Goal: Task Accomplishment & Management: Use online tool/utility

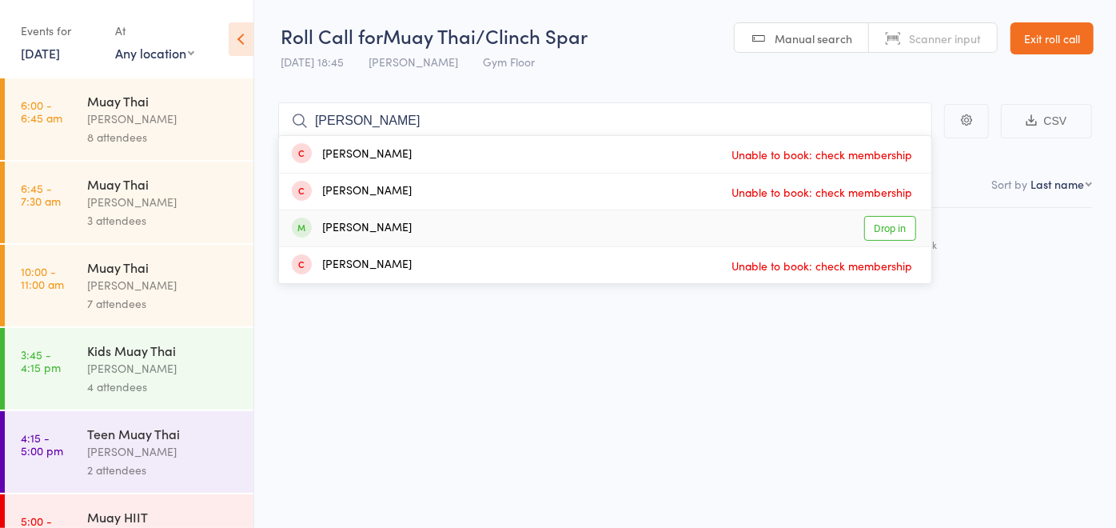
type input "david"
click at [488, 228] on div "David Berriman Drop in" at bounding box center [605, 228] width 652 height 36
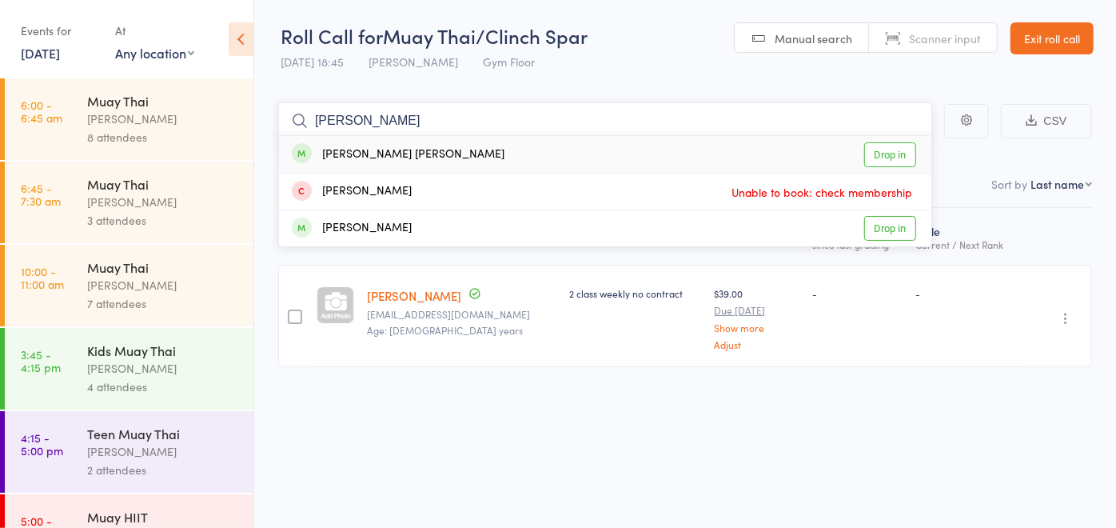
type input "kohan"
click at [445, 153] on div "Kohan Cryer Drop in" at bounding box center [605, 154] width 652 height 37
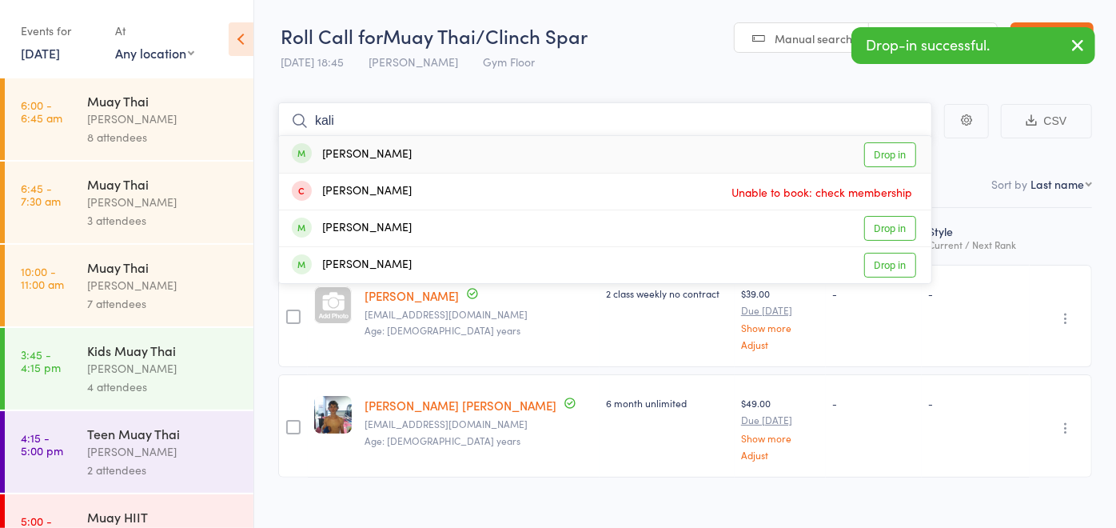
type input "kali"
click at [433, 143] on div "Kalila Zylstra Drop in" at bounding box center [605, 154] width 652 height 37
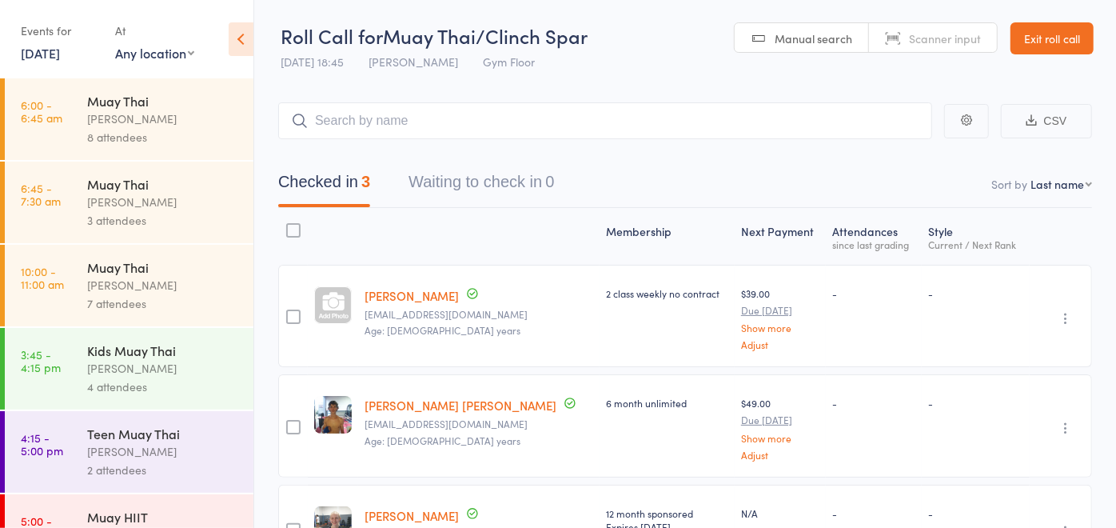
click at [600, 241] on div "Membership" at bounding box center [667, 236] width 135 height 42
click at [361, 118] on input "search" at bounding box center [605, 120] width 654 height 37
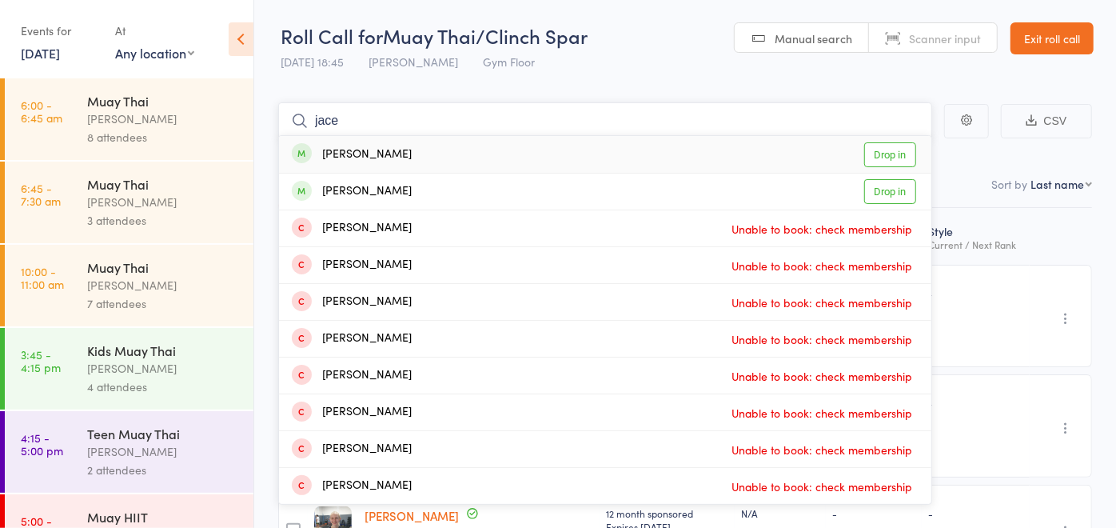
type input "jace"
click at [446, 160] on div "Jace Thomas Drop in" at bounding box center [605, 154] width 652 height 37
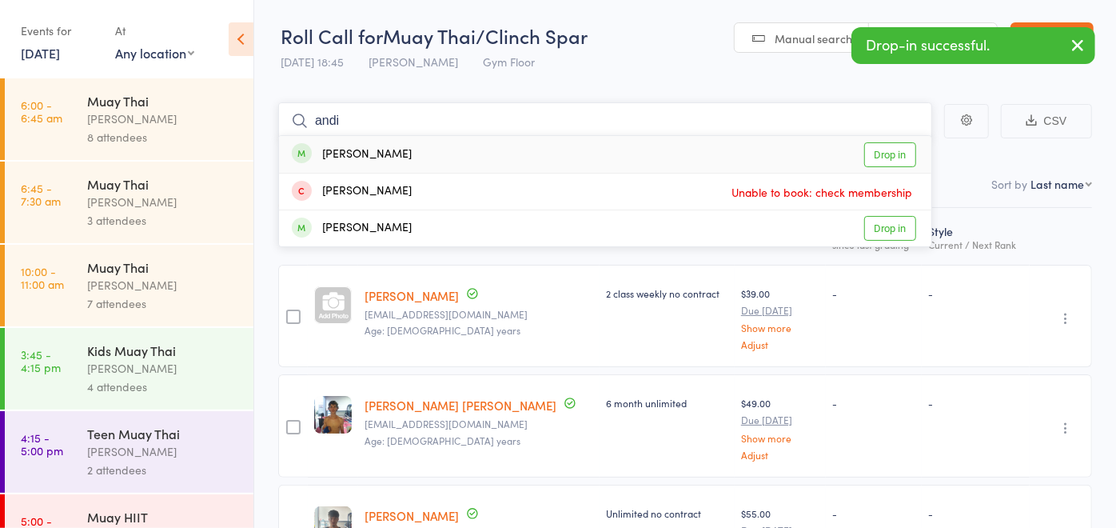
type input "andi"
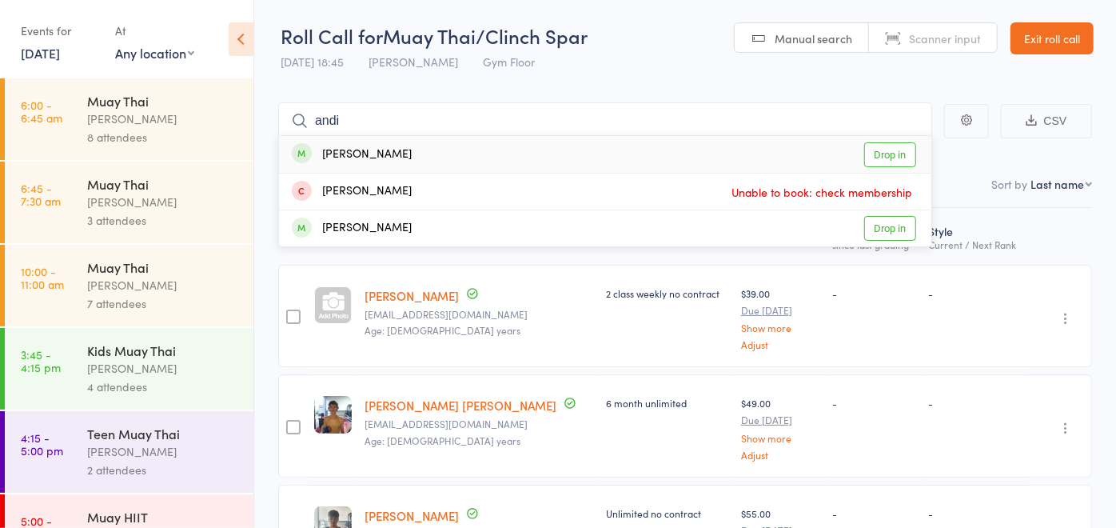
click at [452, 146] on div "Andi Follett Drop in" at bounding box center [605, 154] width 652 height 37
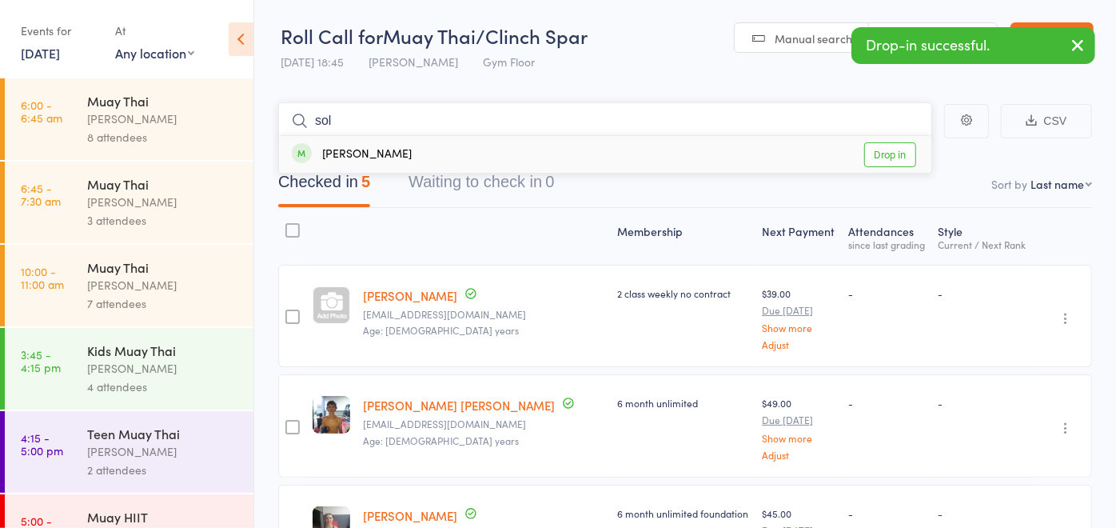
type input "sol"
click at [449, 151] on div "Sol Psaila Drop in" at bounding box center [605, 154] width 652 height 37
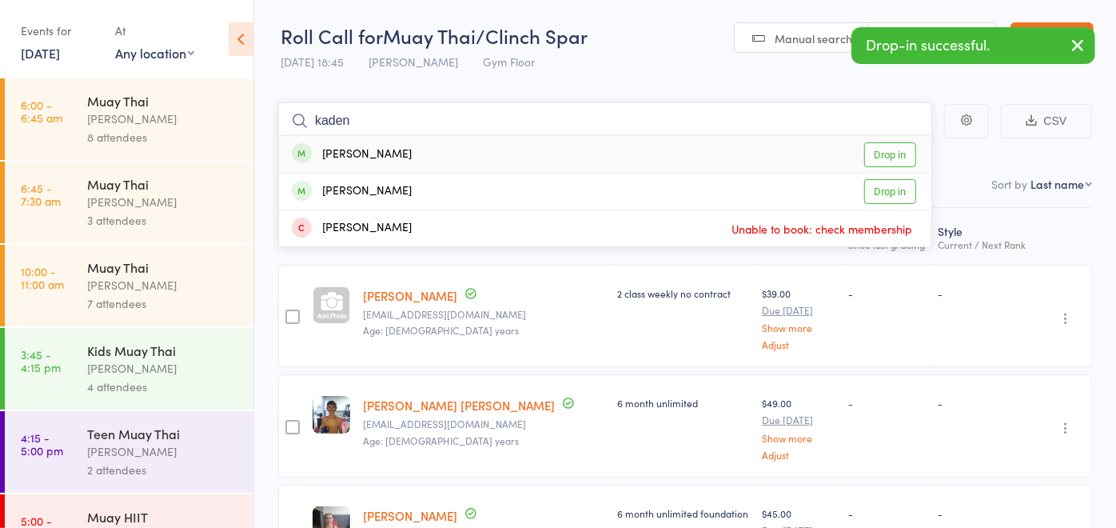
type input "kaden"
click at [449, 151] on div "Kaden Danyliuk Drop in" at bounding box center [605, 154] width 652 height 37
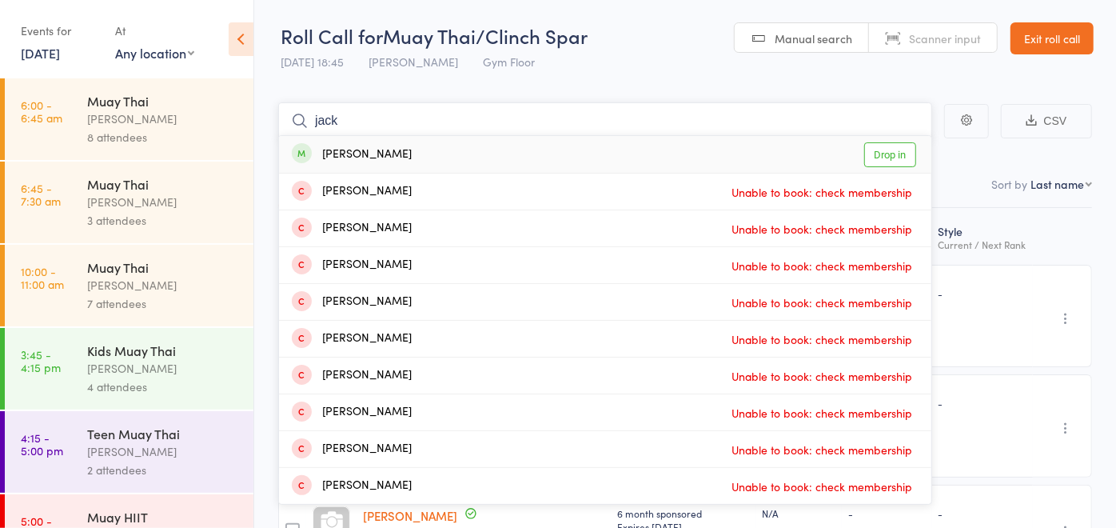
type input "jack"
click at [451, 160] on div "Jack Moy Drop in" at bounding box center [605, 154] width 652 height 37
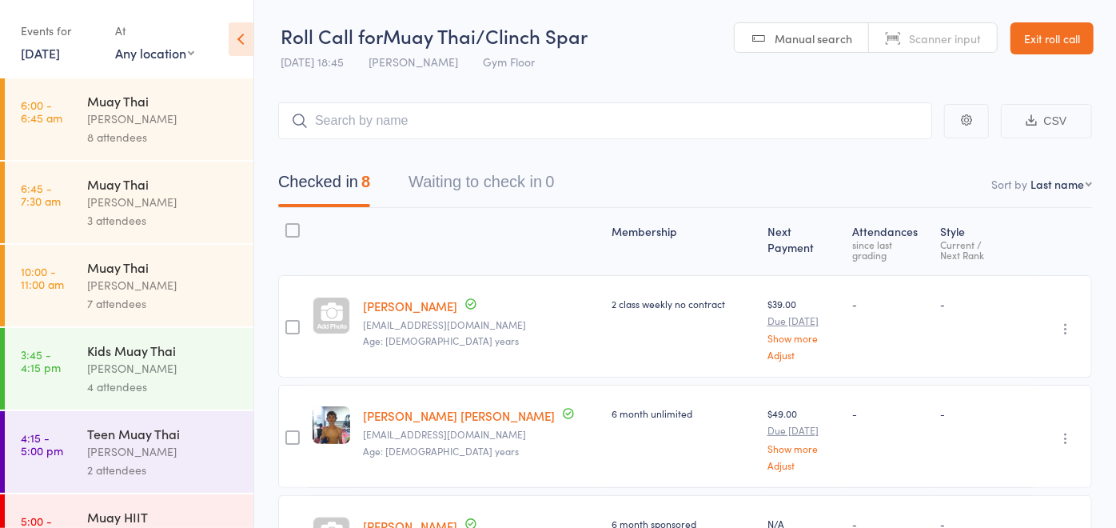
click at [1062, 30] on link "Exit roll call" at bounding box center [1052, 38] width 83 height 32
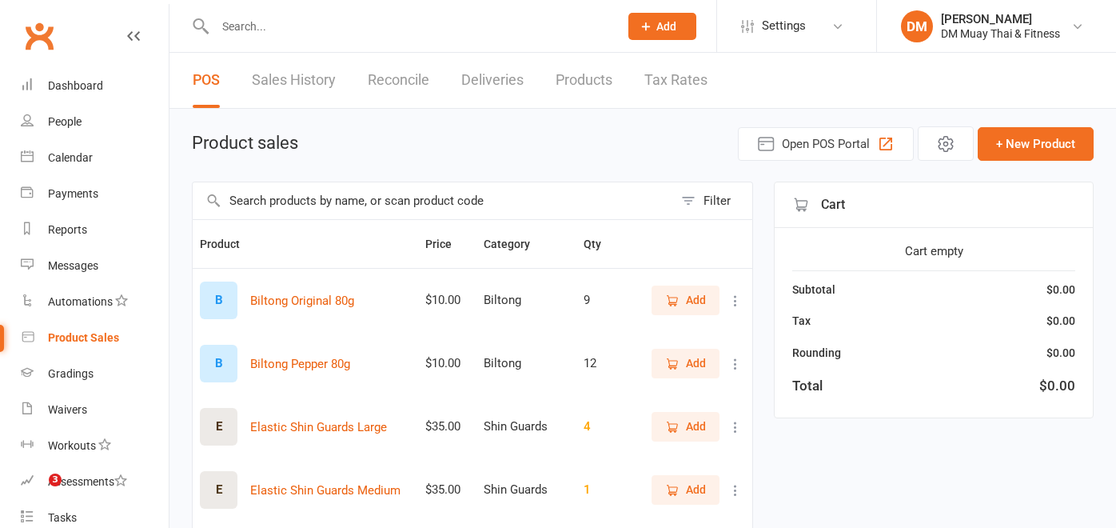
select select "100"
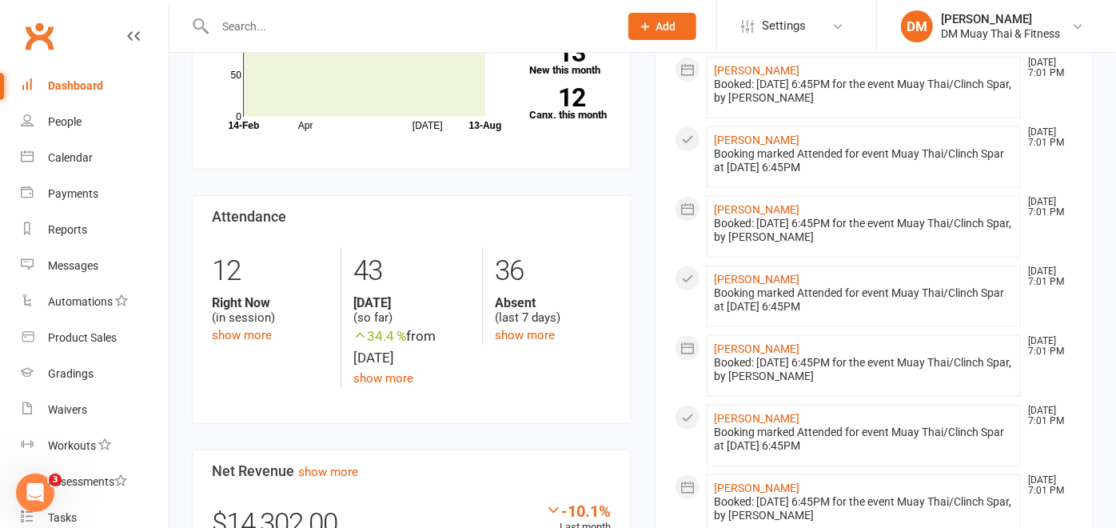
scroll to position [355, 0]
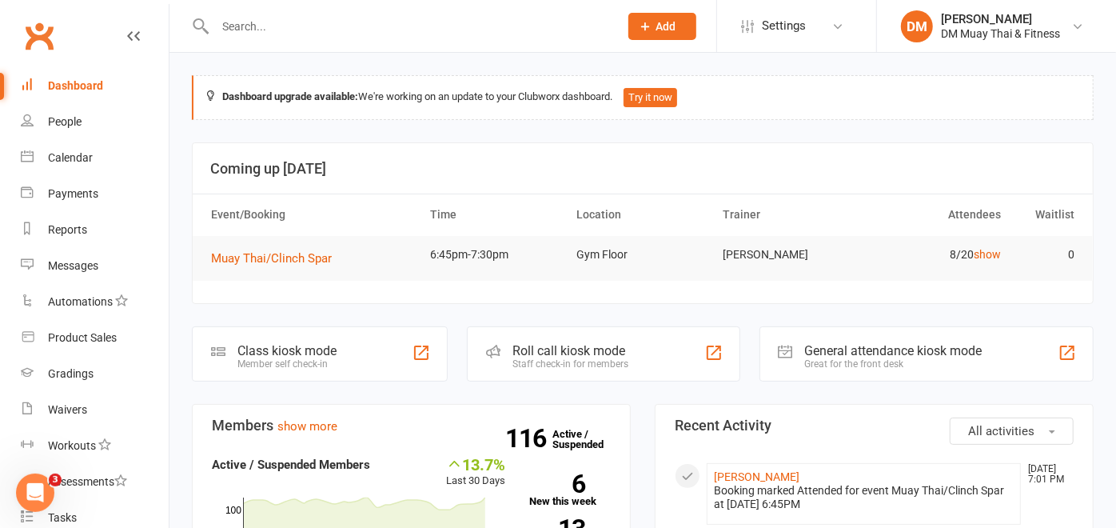
click at [765, 203] on th "Trainer" at bounding box center [789, 214] width 146 height 41
click at [97, 333] on div "Product Sales" at bounding box center [82, 337] width 69 height 13
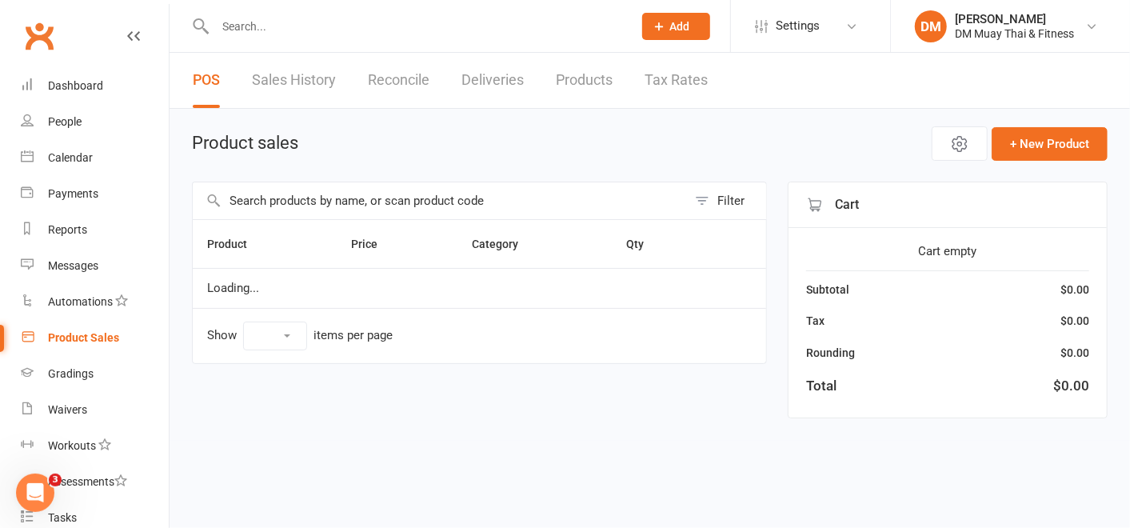
select select "100"
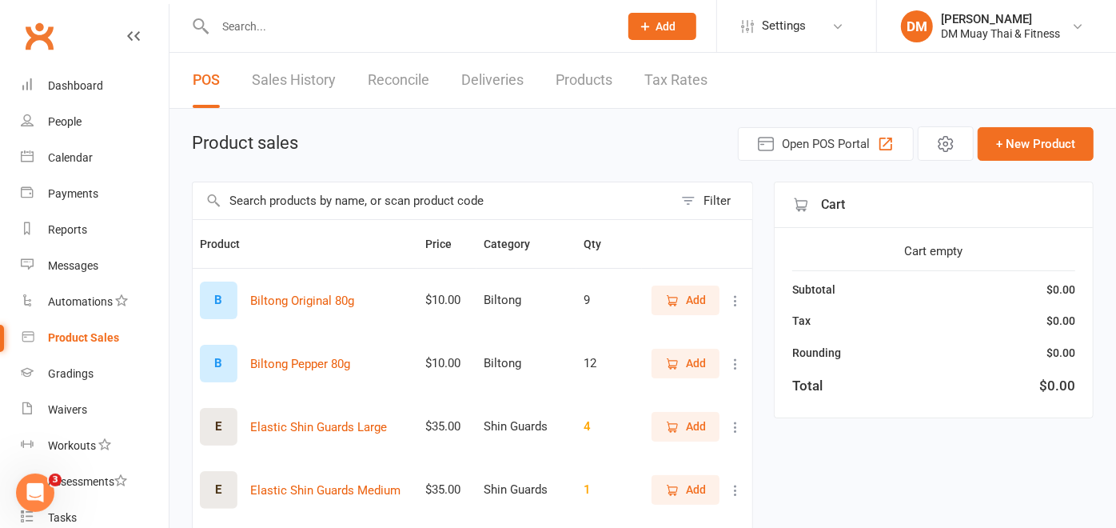
click at [397, 82] on link "Reconcile" at bounding box center [399, 80] width 62 height 55
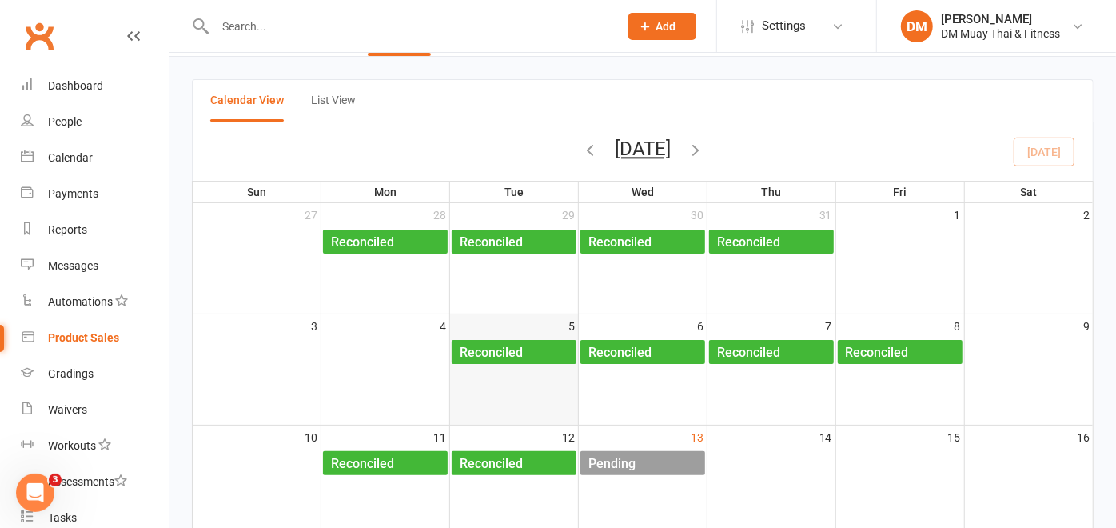
scroll to position [89, 0]
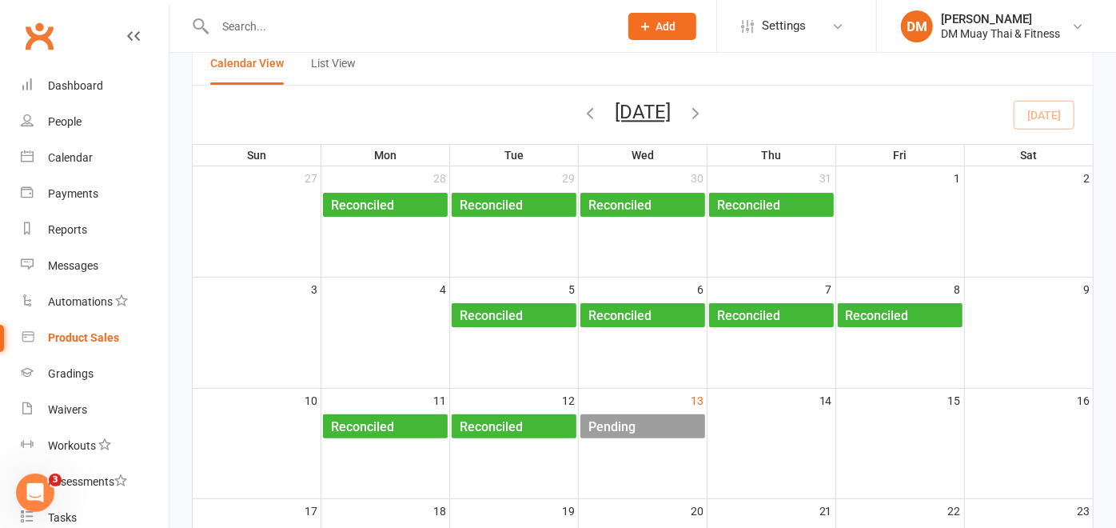
click at [616, 427] on div "Pending" at bounding box center [612, 427] width 49 height 26
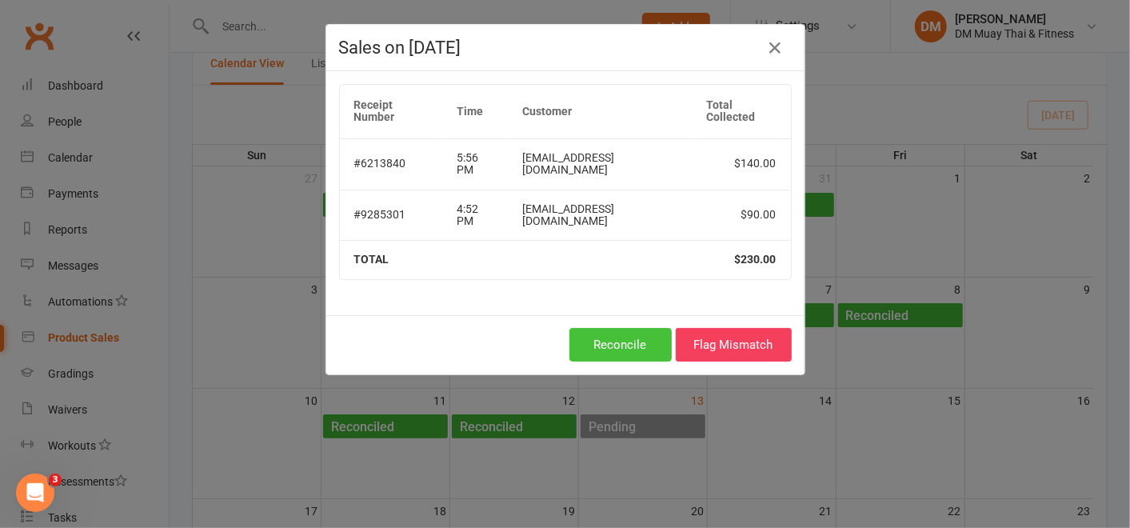
click at [640, 342] on button "Reconcile" at bounding box center [620, 345] width 102 height 34
